Goal: Information Seeking & Learning: Learn about a topic

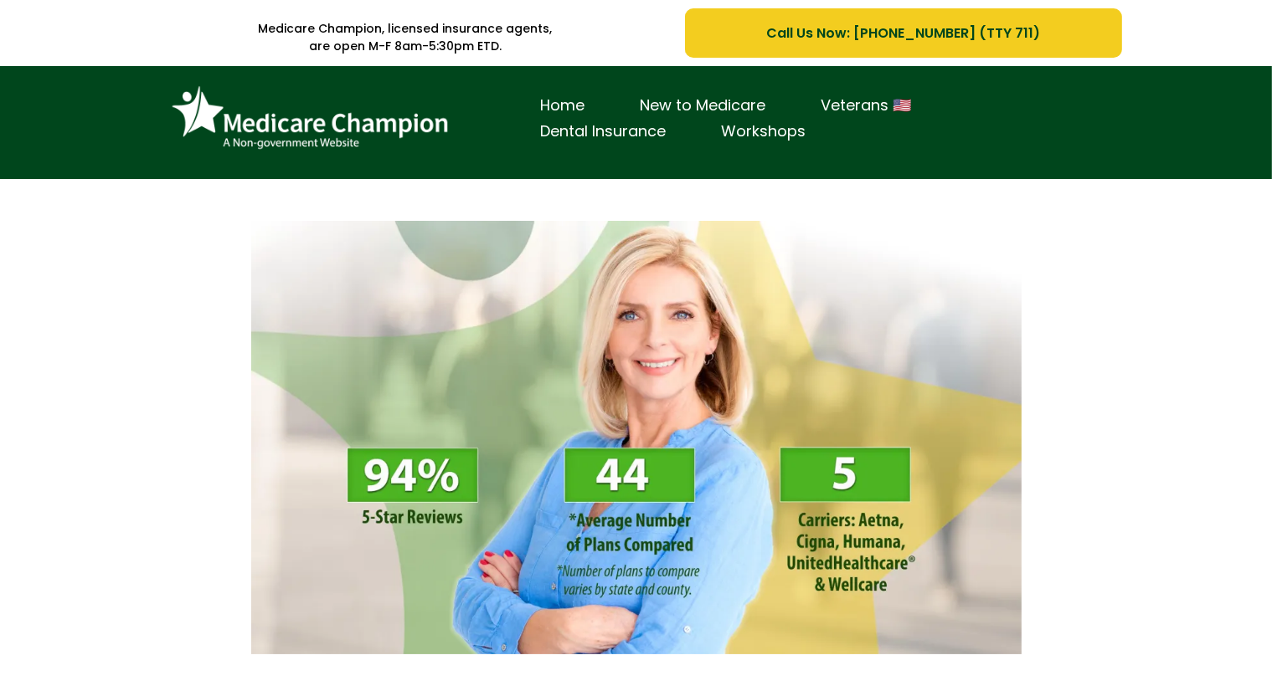
click at [130, 126] on div "Home New to Medicare Veterans 🇺🇸 Dental Insurance Workshops" at bounding box center [636, 122] width 1272 height 113
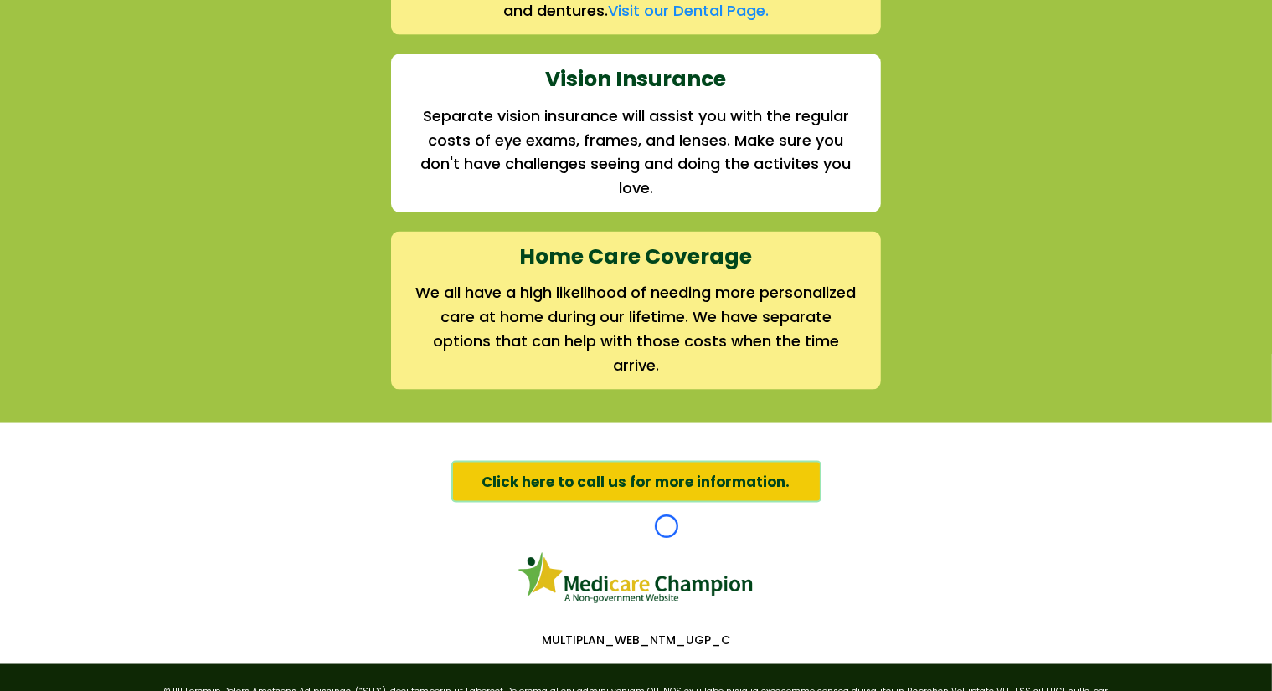
scroll to position [2440, 0]
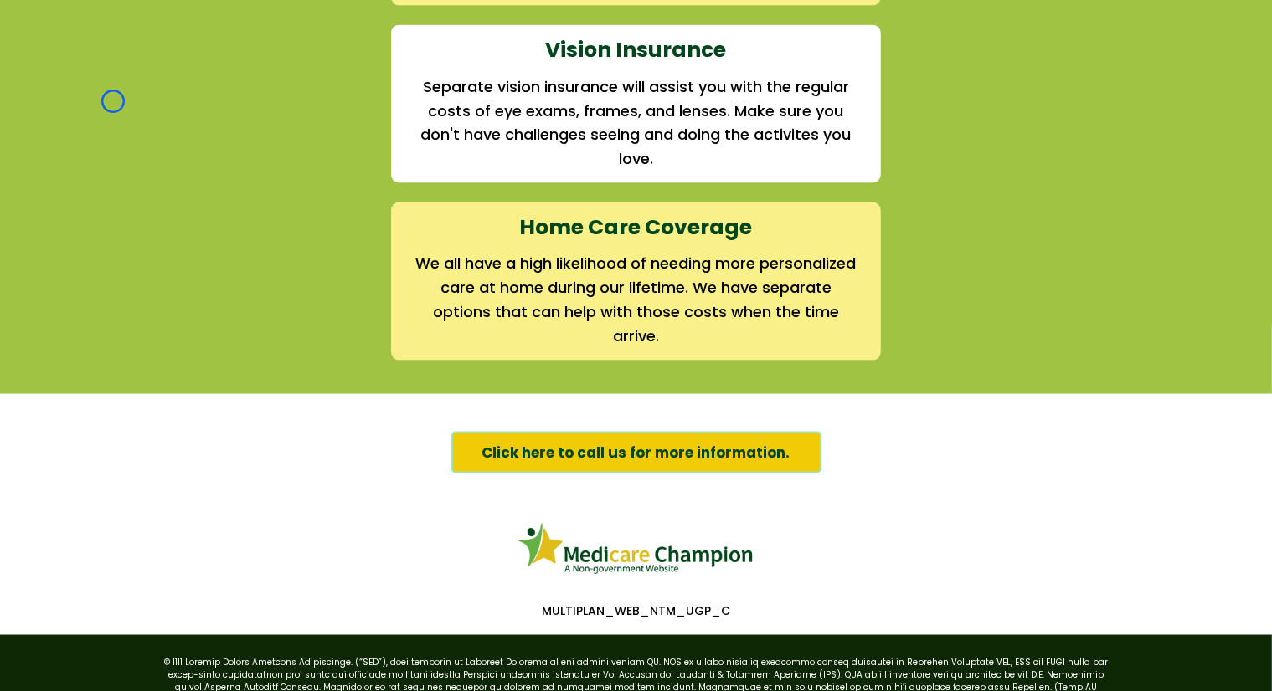
scroll to position [0, 0]
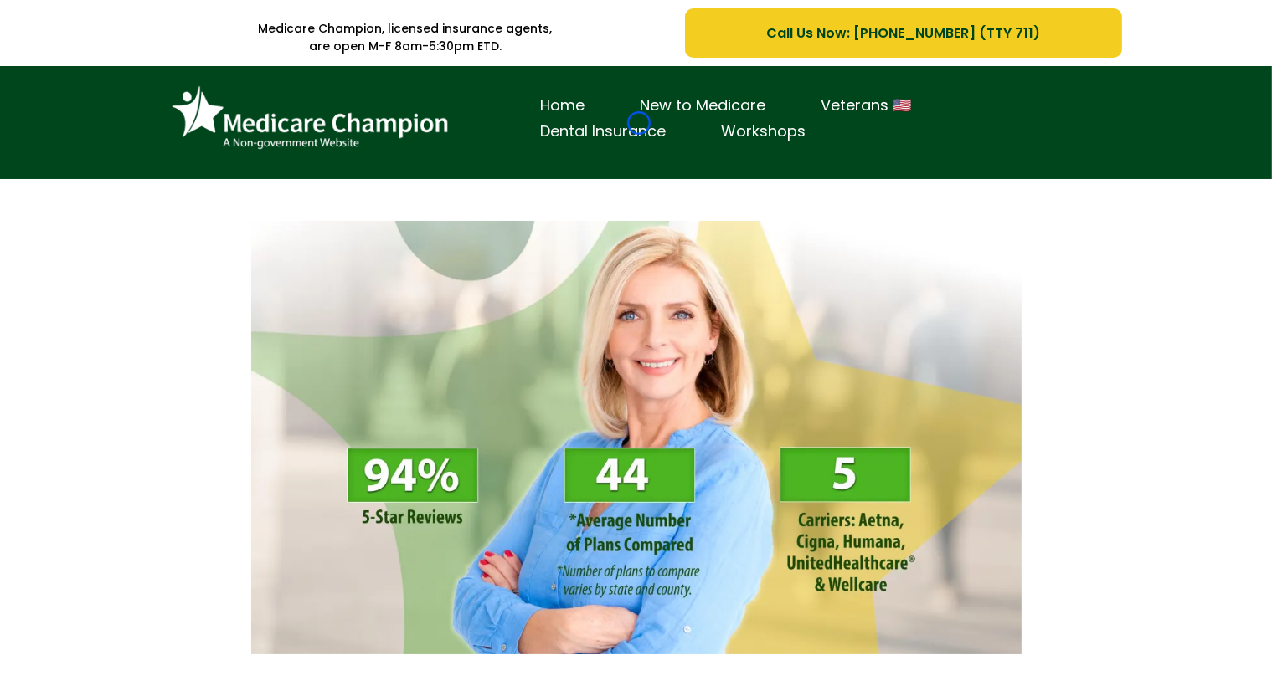
click at [639, 123] on link "Dental Insurance" at bounding box center [603, 132] width 181 height 26
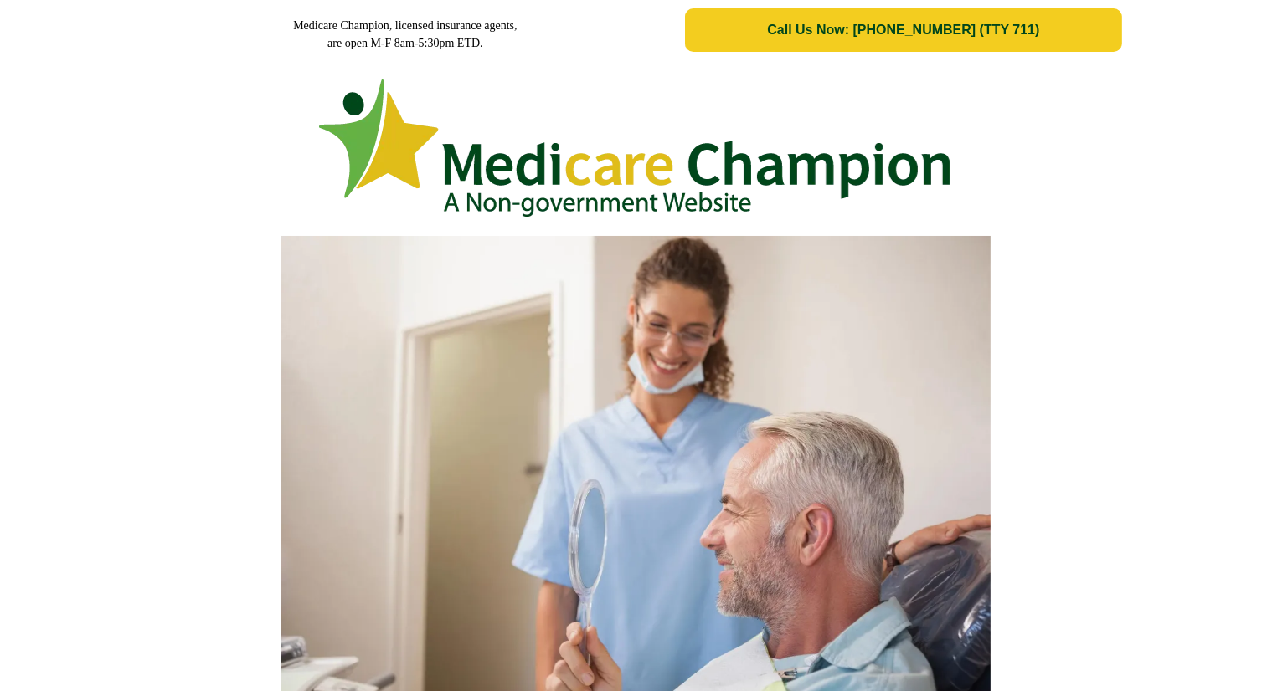
click at [639, 123] on img at bounding box center [636, 148] width 640 height 159
click at [95, 93] on div at bounding box center [636, 143] width 1272 height 167
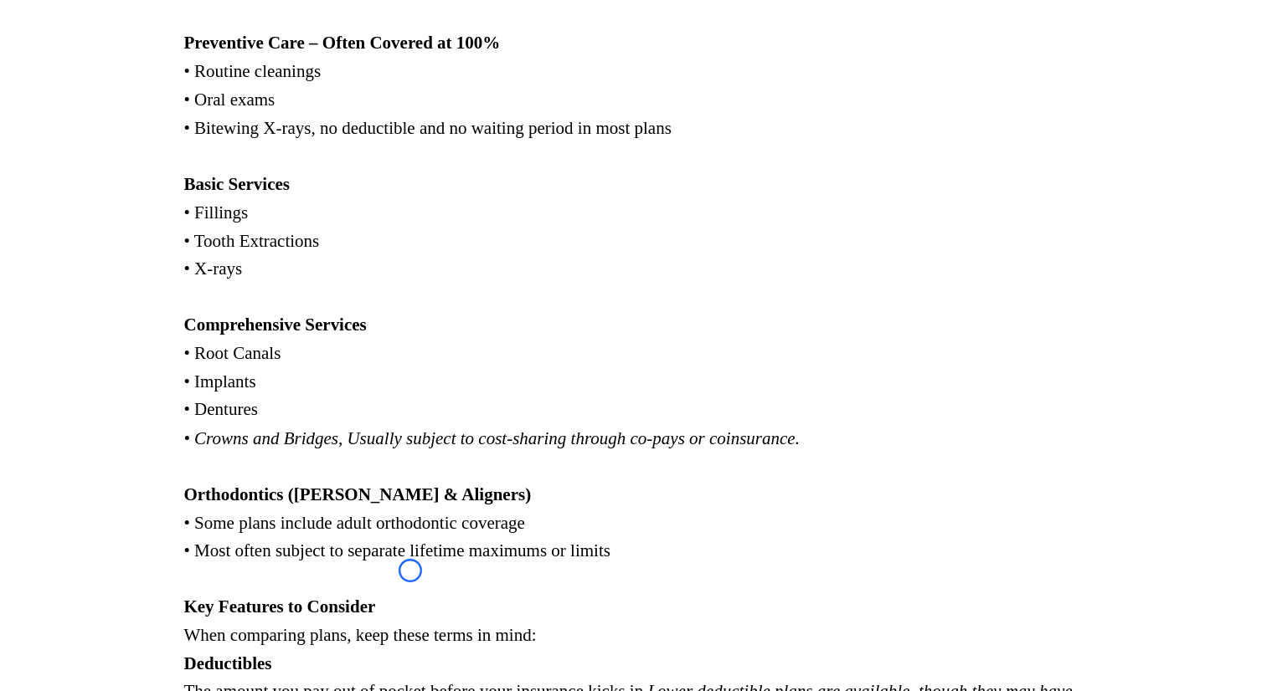
scroll to position [1311, 0]
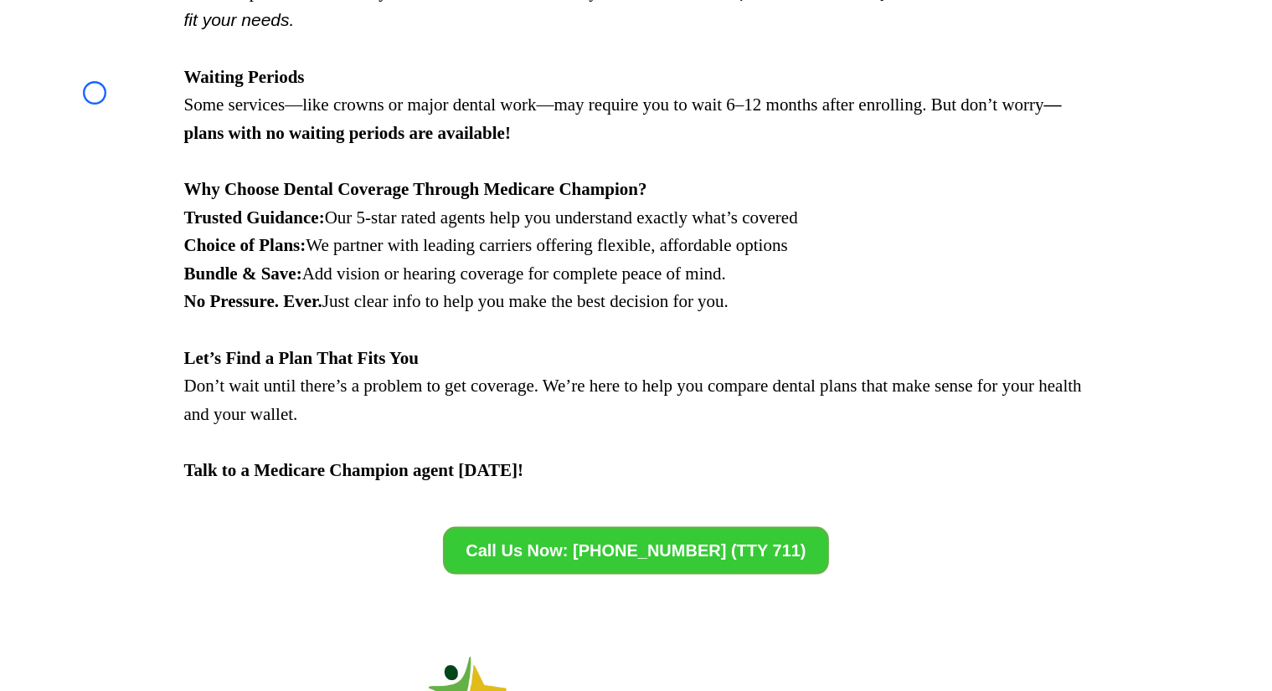
scroll to position [2488, 0]
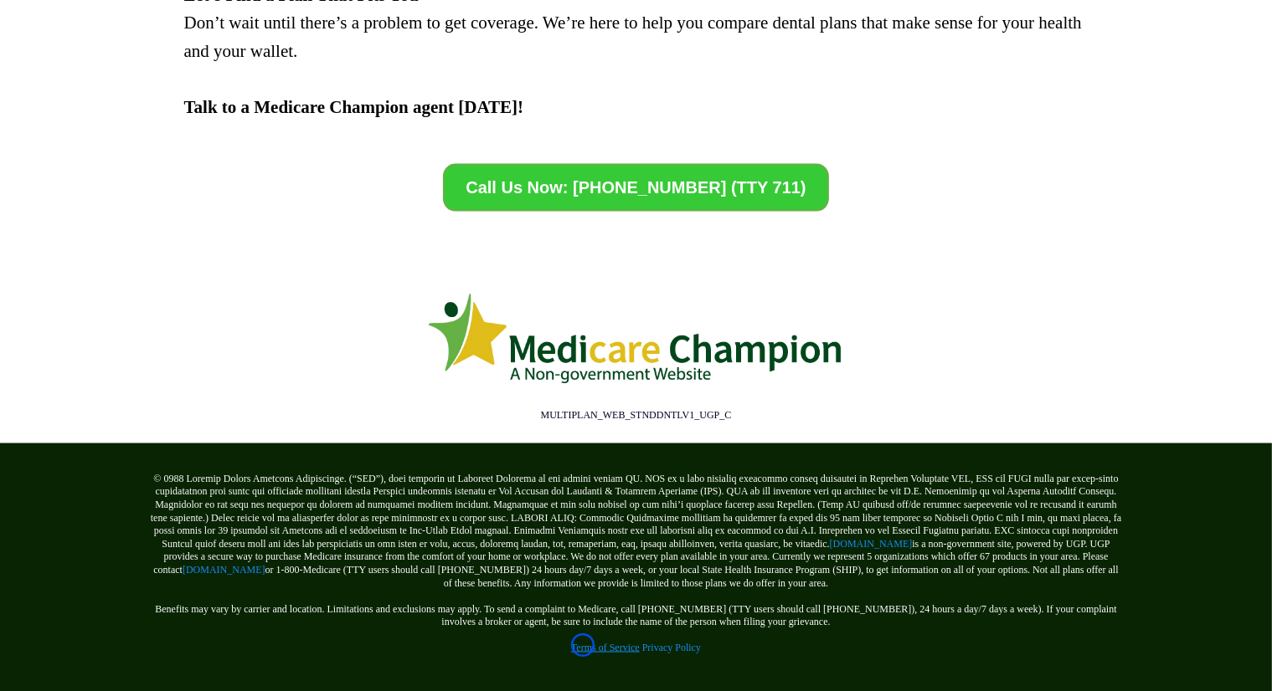
click at [583, 645] on link "Terms of Service" at bounding box center [605, 648] width 69 height 12
click at [204, 564] on link "[DOMAIN_NAME]" at bounding box center [223, 570] width 83 height 12
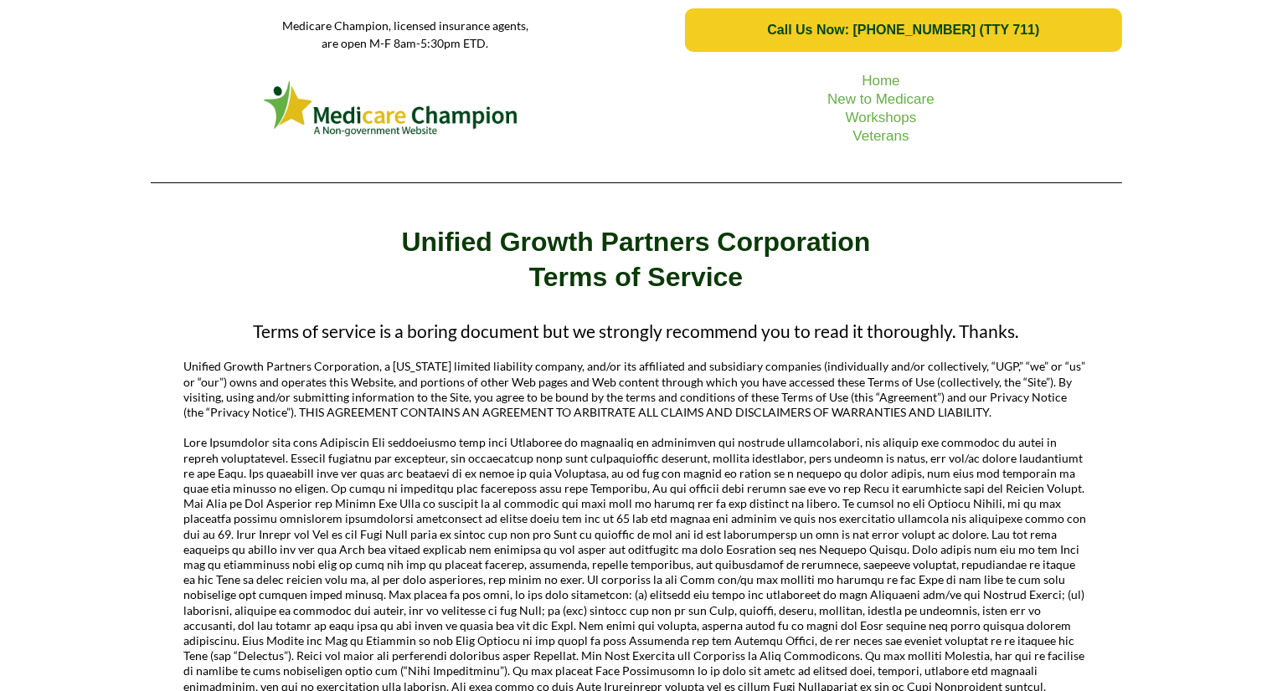
click at [159, 110] on picture at bounding box center [391, 109] width 465 height 64
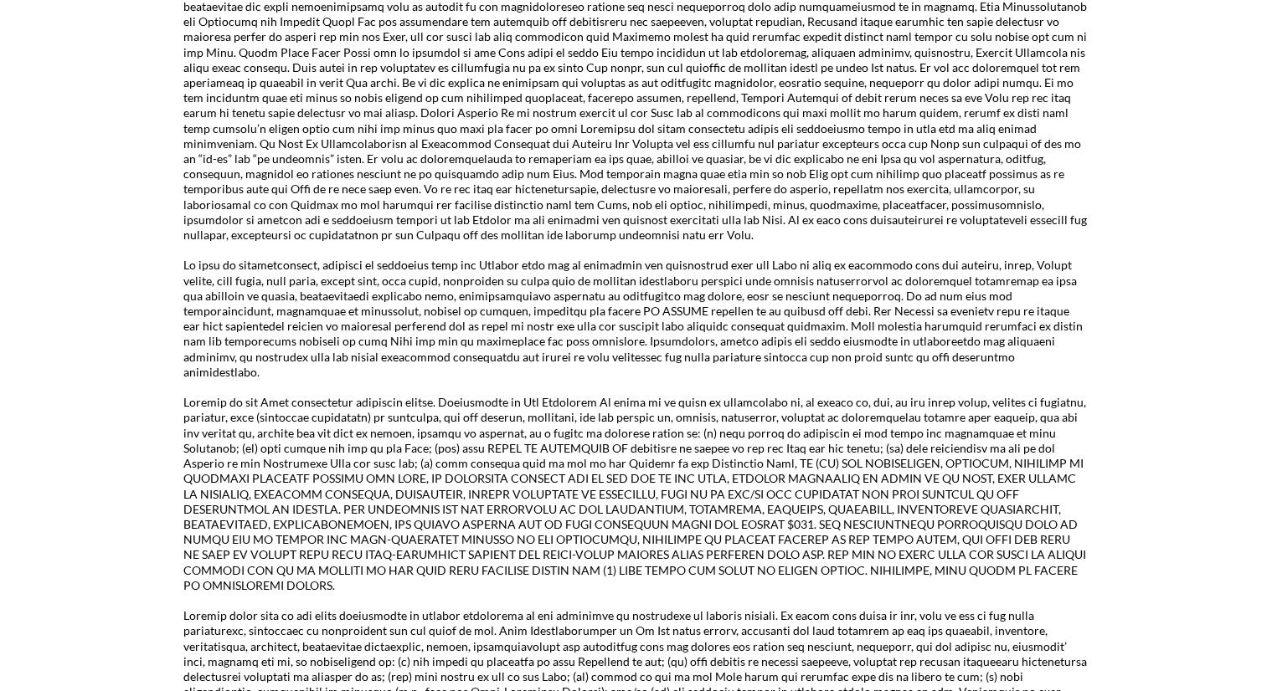
scroll to position [2447, 0]
